Goal: Transaction & Acquisition: Purchase product/service

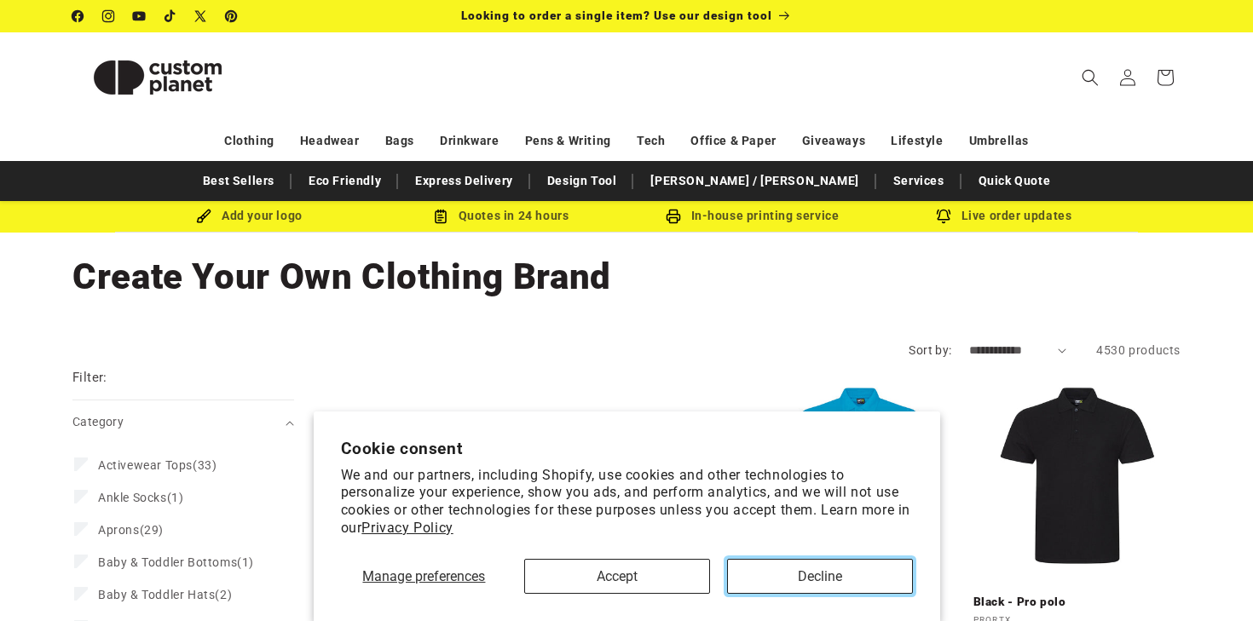
click at [849, 564] on button "Decline" at bounding box center [820, 576] width 186 height 35
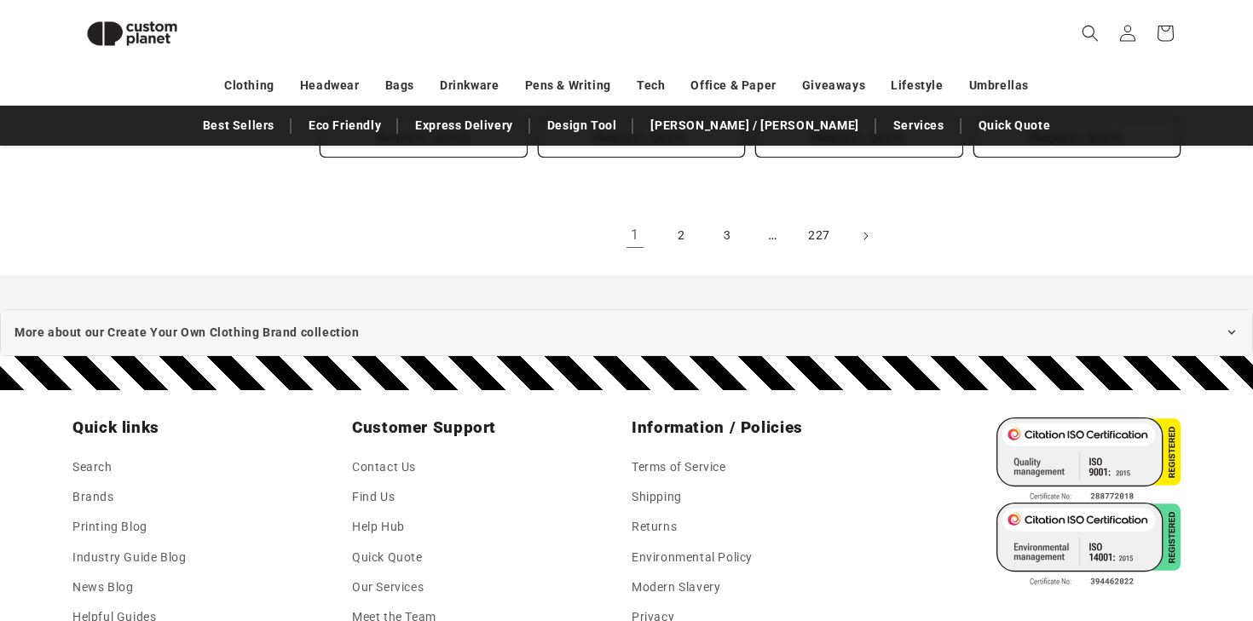
scroll to position [2030, 0]
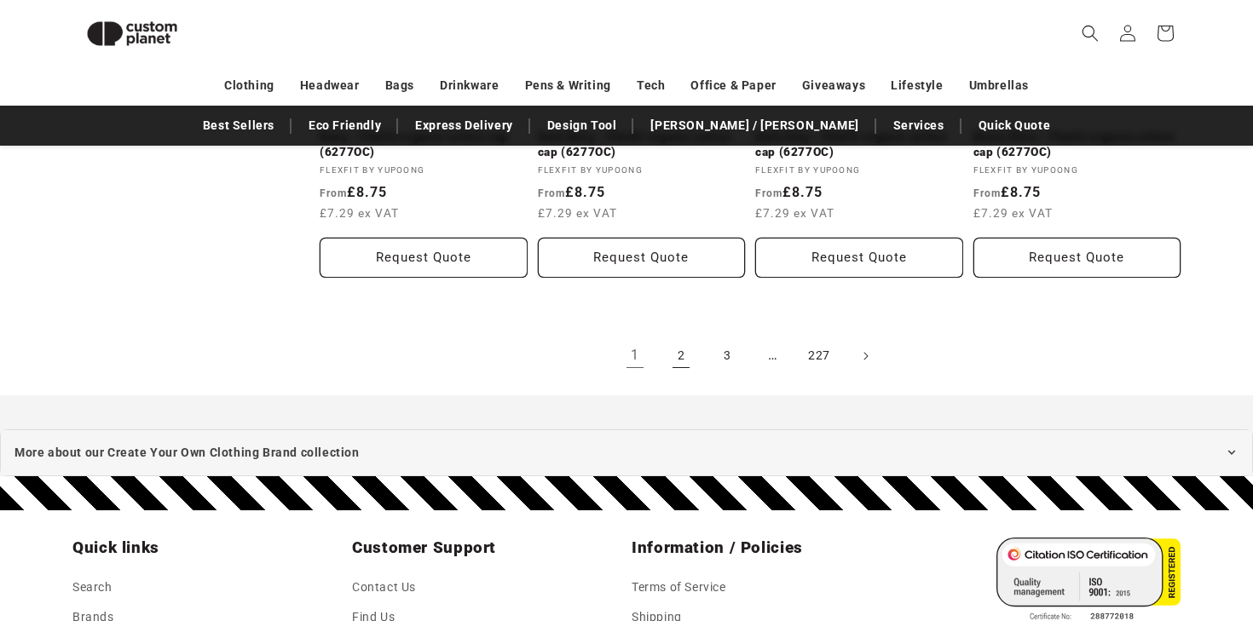
click at [676, 354] on link "2" at bounding box center [681, 357] width 38 height 38
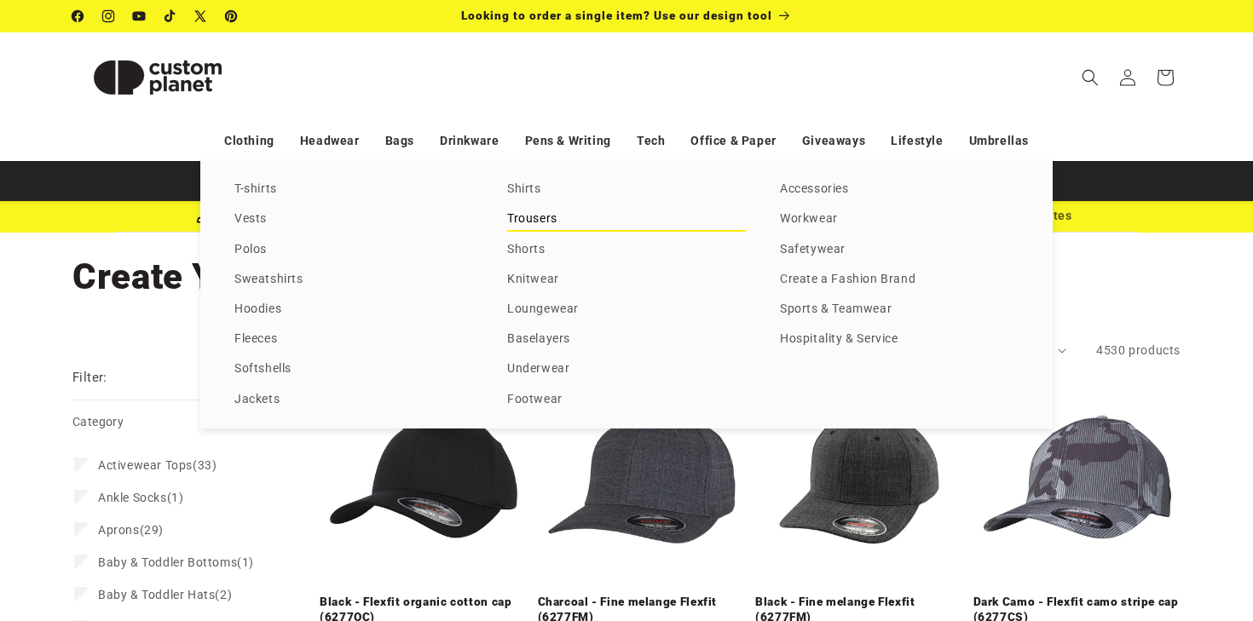
click at [529, 217] on link "Trousers" at bounding box center [626, 219] width 239 height 23
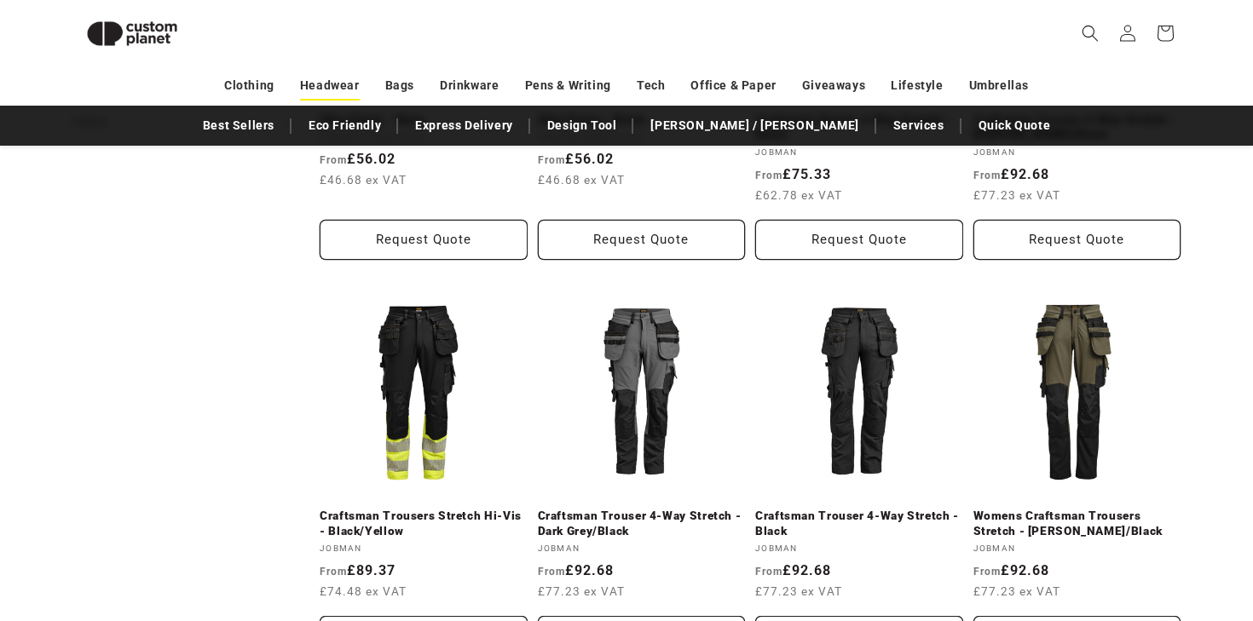
scroll to position [806, 0]
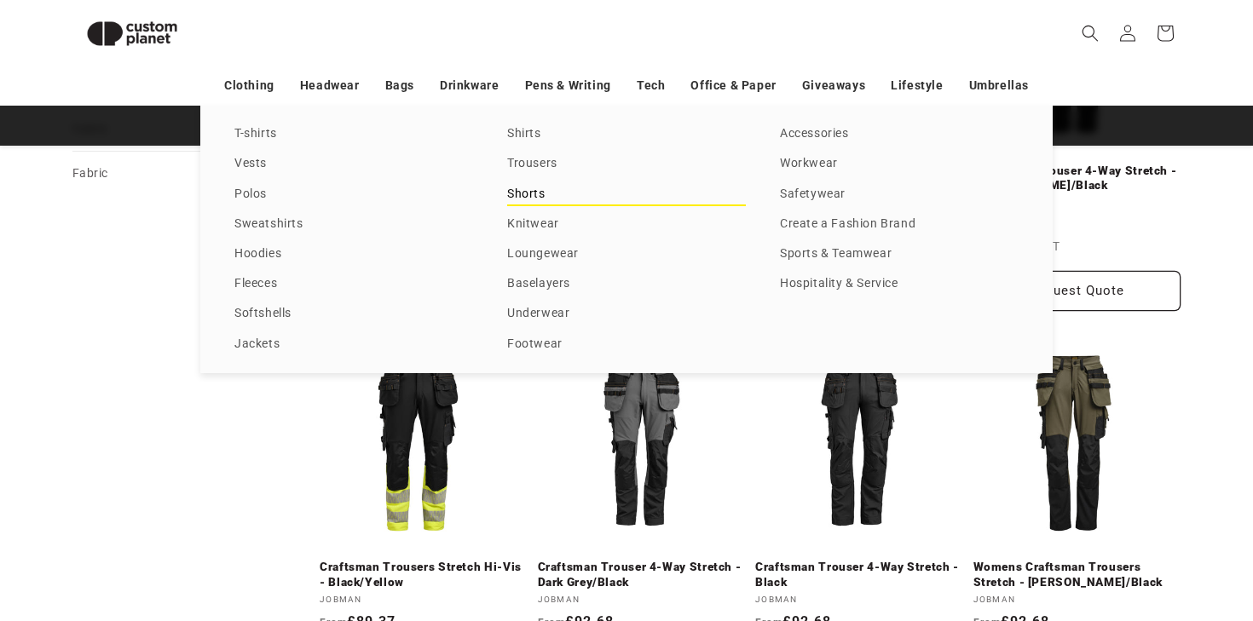
click at [527, 194] on link "Shorts" at bounding box center [626, 194] width 239 height 23
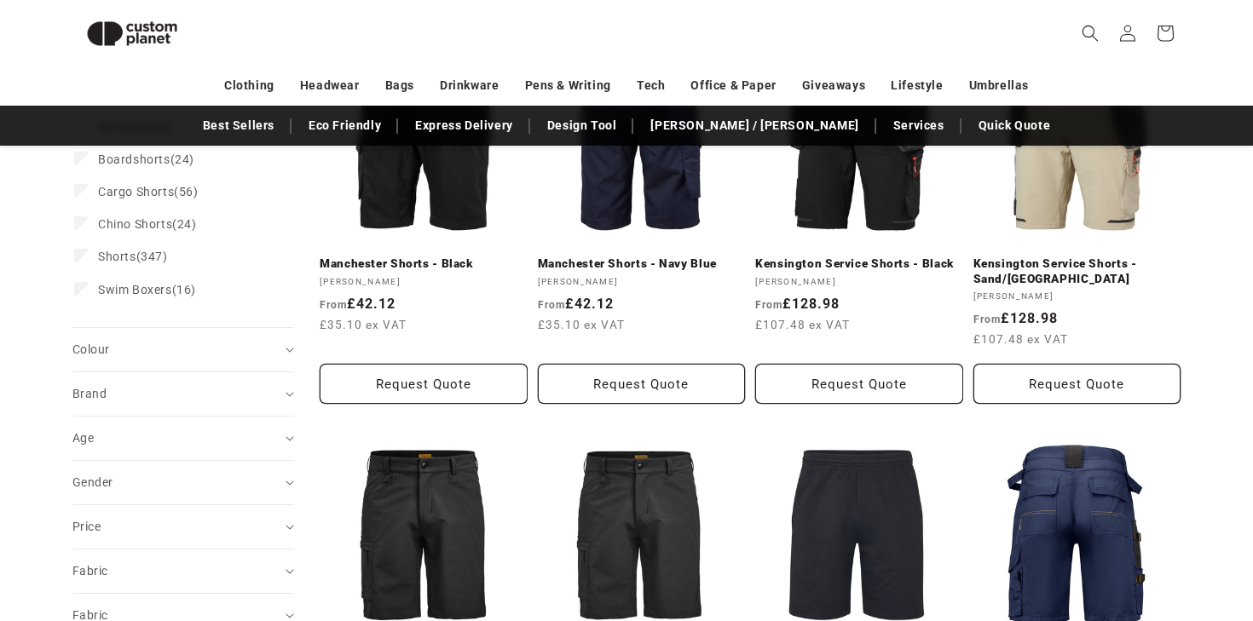
scroll to position [336, 0]
